Goal: Transaction & Acquisition: Purchase product/service

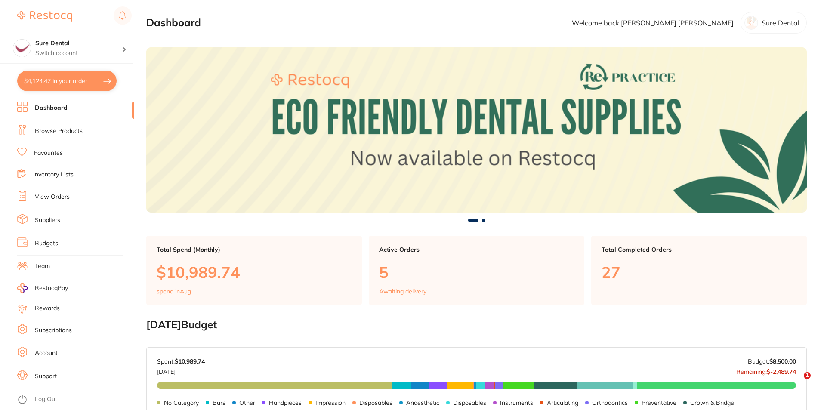
click at [92, 82] on button "$4,124.47 in your order" at bounding box center [66, 81] width 99 height 21
checkbox input "true"
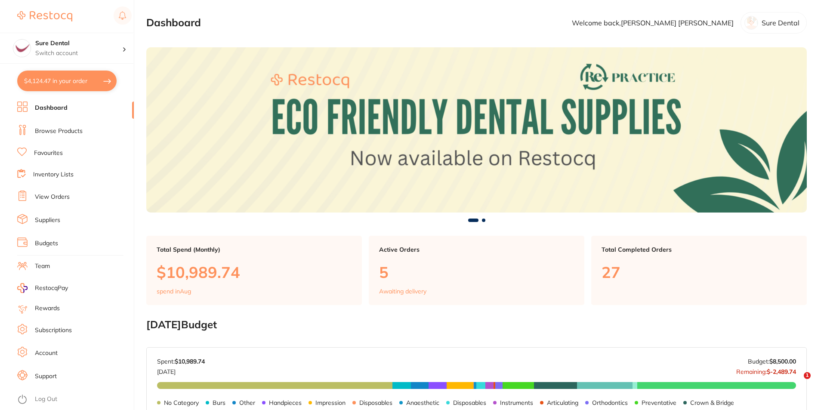
checkbox input "true"
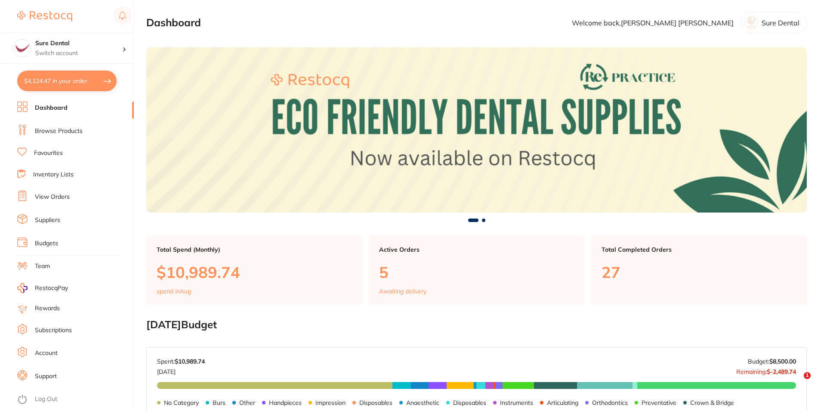
checkbox input "true"
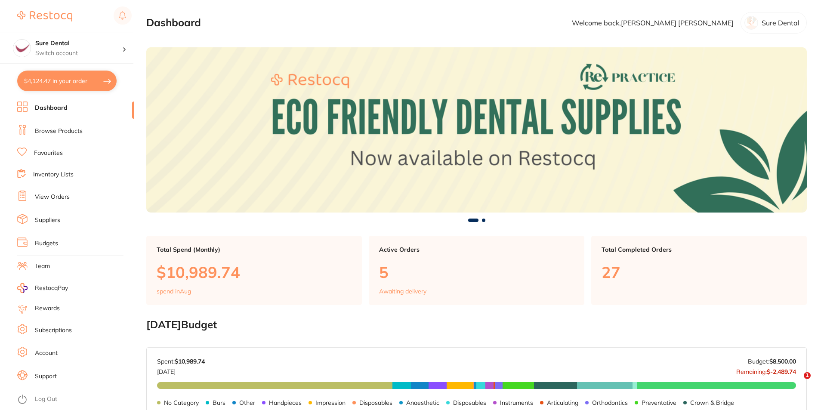
checkbox input "true"
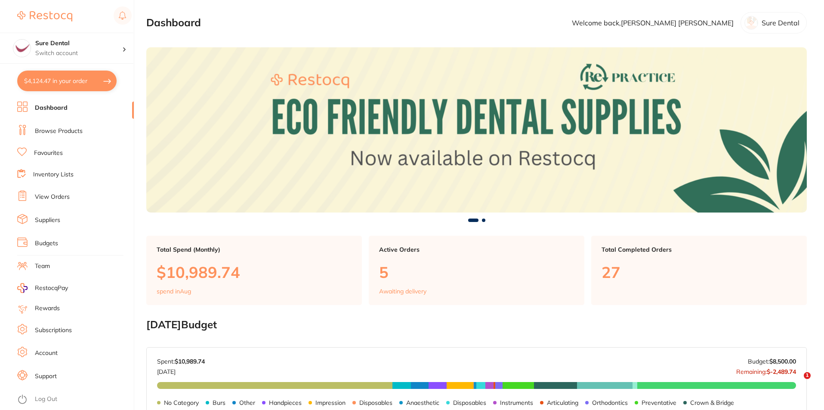
checkbox input "true"
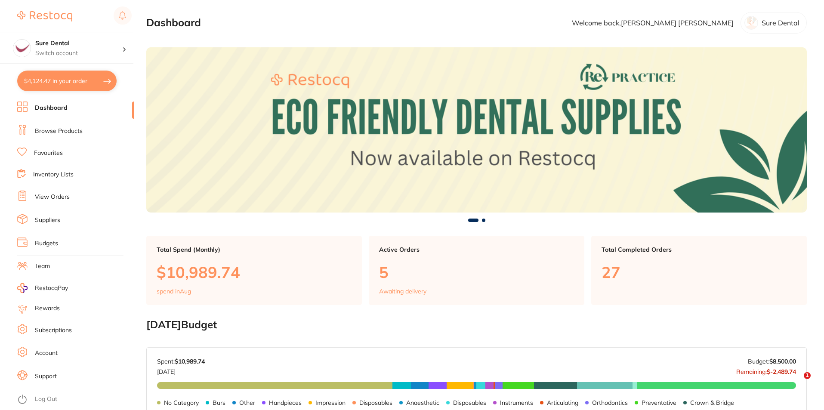
checkbox input "true"
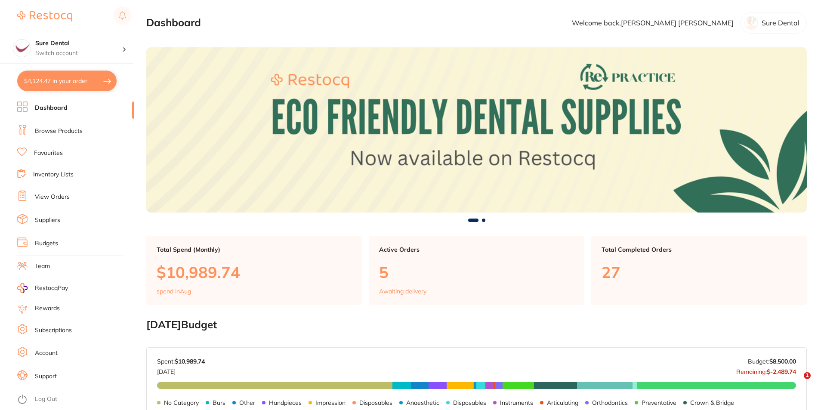
checkbox input "true"
